Goal: Information Seeking & Learning: Compare options

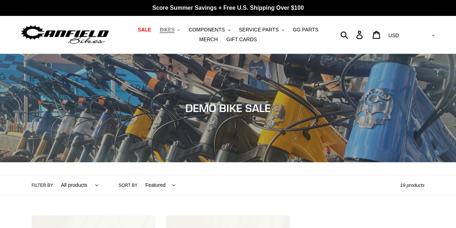
click at [160, 29] on span "BIKES" at bounding box center [167, 30] width 15 height 6
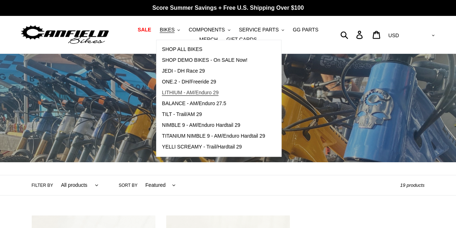
click at [170, 95] on span "LITHIUM - AM/Enduro 29" at bounding box center [190, 92] width 57 height 6
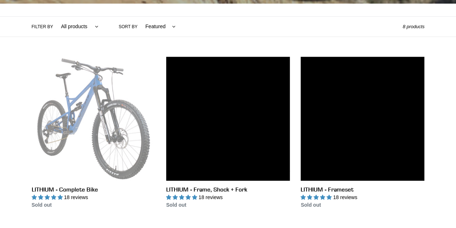
scroll to position [160, 0]
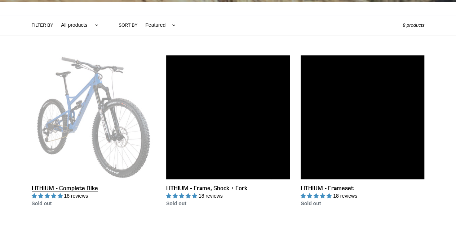
click at [129, 134] on link "LITHIUM - Complete Bike" at bounding box center [94, 131] width 124 height 152
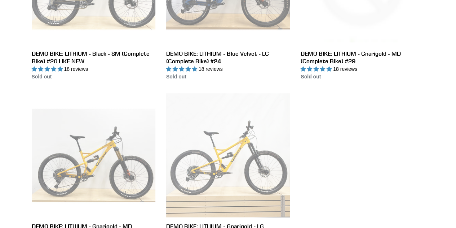
scroll to position [459, 0]
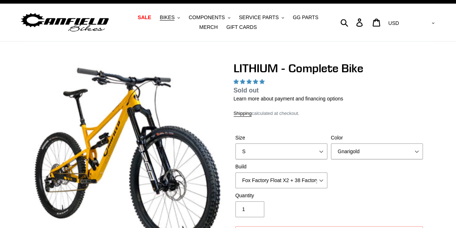
scroll to position [15, 0]
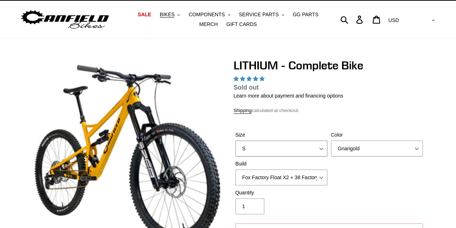
click at [287, 153] on select "S M L XL" at bounding box center [282, 148] width 92 height 16
select select "L"
click at [236, 140] on select "S M L XL" at bounding box center [282, 148] width 92 height 16
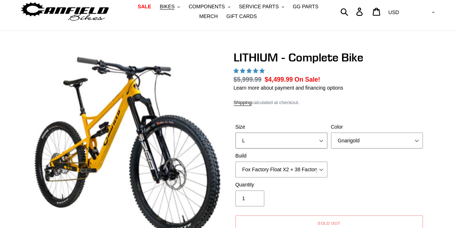
scroll to position [27, 0]
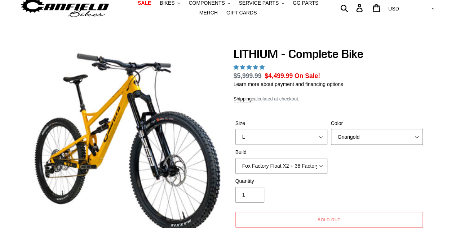
click at [376, 140] on select "Gnarigold Blue Velvet Stealth Black" at bounding box center [377, 137] width 92 height 16
select select "Blue Velvet"
click at [331, 129] on select "Gnarigold Blue Velvet Stealth Black" at bounding box center [377, 137] width 92 height 16
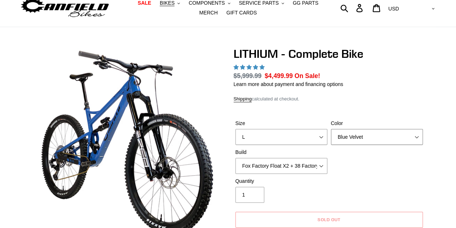
click at [367, 135] on select "Gnarigold Blue Velvet Stealth Black" at bounding box center [377, 137] width 92 height 16
select select "highest-rating"
select select "Gnarigold"
click at [331, 129] on select "Gnarigold Blue Velvet Stealth Black" at bounding box center [377, 137] width 92 height 16
click at [308, 168] on select "Fox Factory Float X2 + 38 Factory Grip 2 170 + SRAM GX Fox Factory Float X2 + 3…" at bounding box center [282, 166] width 92 height 16
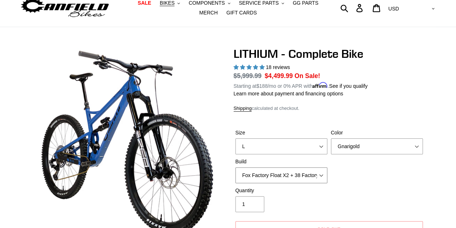
select select "Fox Factory Float X2 + 38 Factory Grip 2 170 + Shimano XT"
click at [236, 167] on select "Fox Factory Float X2 + 38 Factory Grip 2 170 + SRAM GX Fox Factory Float X2 + 3…" at bounding box center [282, 175] width 92 height 16
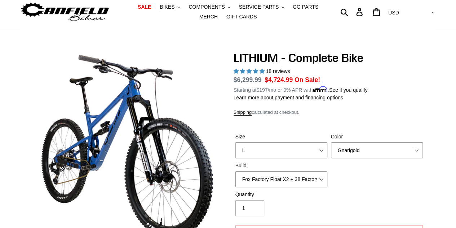
scroll to position [23, 0]
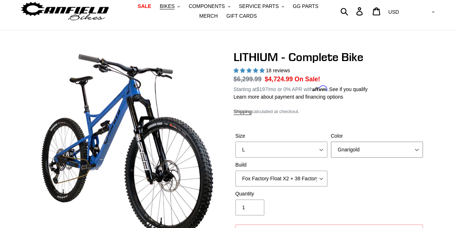
click at [405, 151] on select "Gnarigold Blue Velvet Stealth Black" at bounding box center [377, 149] width 92 height 16
click at [331, 141] on select "Gnarigold Blue Velvet Stealth Black" at bounding box center [377, 149] width 92 height 16
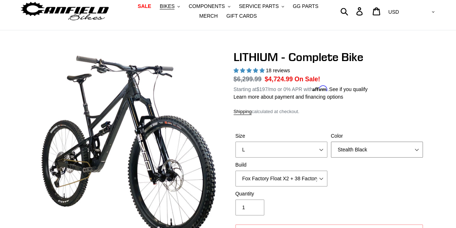
click at [365, 148] on select "Gnarigold Blue Velvet Stealth Black" at bounding box center [377, 149] width 92 height 16
select select "Blue Velvet"
click at [331, 141] on select "Gnarigold Blue Velvet Stealth Black" at bounding box center [377, 149] width 92 height 16
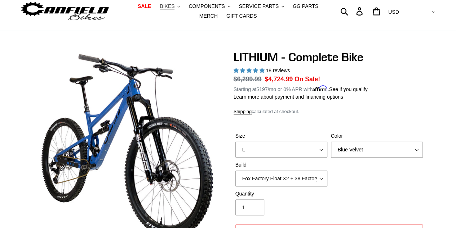
click at [165, 5] on span "BIKES" at bounding box center [167, 6] width 15 height 6
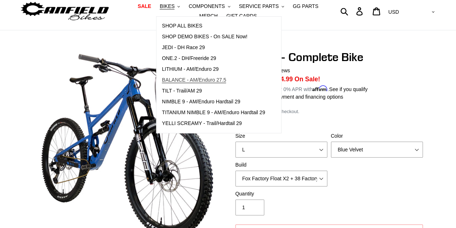
click at [191, 78] on span "BALANCE - AM/Enduro 27.5" at bounding box center [194, 80] width 64 height 6
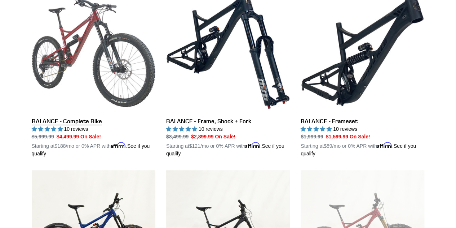
scroll to position [227, 0]
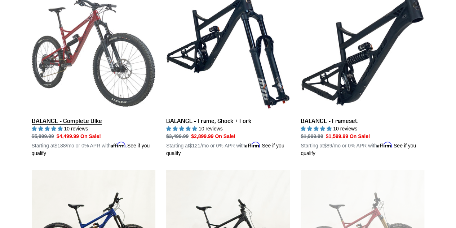
click at [119, 83] on link "BALANCE - Complete Bike" at bounding box center [94, 72] width 124 height 169
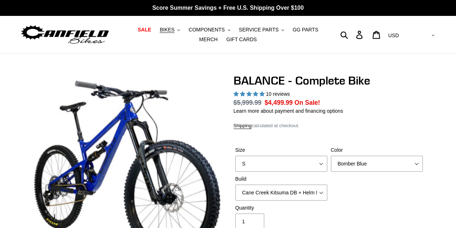
select select "highest-rating"
select select "L"
click at [236, 156] on select "S M L XL" at bounding box center [282, 164] width 92 height 16
click at [313, 193] on select "Cane Creek Kitsuma DB + Helm MKII + SRAM GX Cane Creek Kitsuma DB + Helm MKII +…" at bounding box center [282, 192] width 92 height 16
select select "RockShox Vivid ULT + Zeb ULT + Shimano XT"
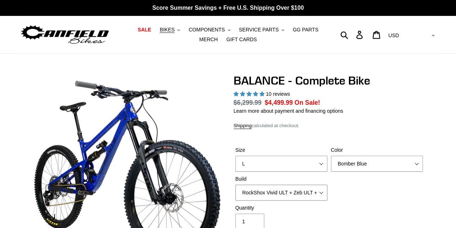
click at [236, 184] on select "Cane Creek Kitsuma DB + Helm MKII + SRAM GX Cane Creek Kitsuma DB + Helm MKII +…" at bounding box center [282, 192] width 92 height 16
click at [380, 163] on select "Bomber Blue Goat's Blood Stealth Black" at bounding box center [377, 164] width 92 height 16
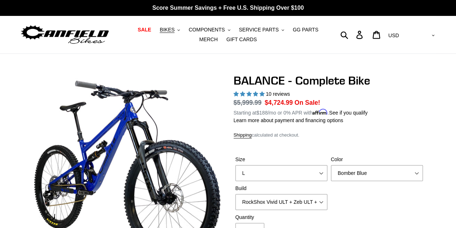
click at [381, 154] on form "Size S M L XL Color Bomber Blue Goat's Blood Stealth Black Build Quantity 1" at bounding box center [329, 217] width 191 height 146
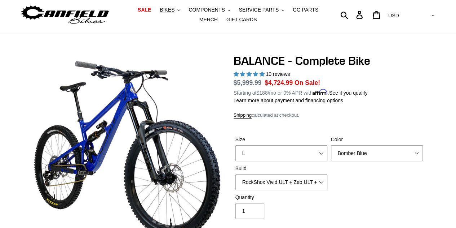
scroll to position [51, 0]
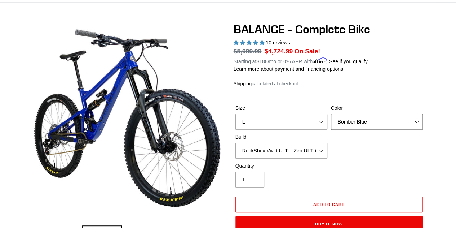
click at [383, 121] on select "Bomber Blue Goat's Blood Stealth Black" at bounding box center [377, 122] width 92 height 16
select select "Stealth Black"
click at [331, 114] on select "Bomber Blue Goat's Blood Stealth Black" at bounding box center [377, 122] width 92 height 16
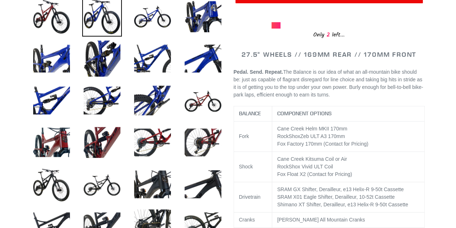
scroll to position [280, 0]
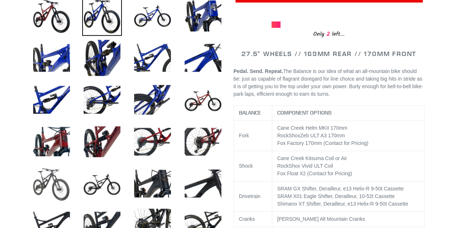
click at [49, 171] on img at bounding box center [52, 183] width 40 height 40
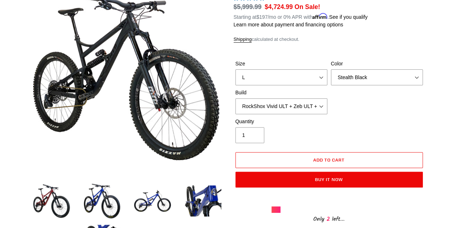
scroll to position [87, 0]
